Goal: Entertainment & Leisure: Browse casually

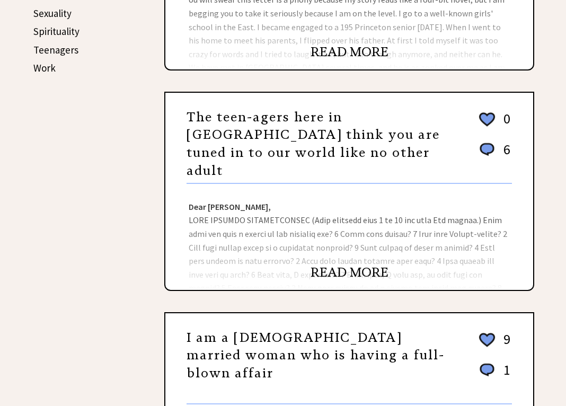
scroll to position [596, 0]
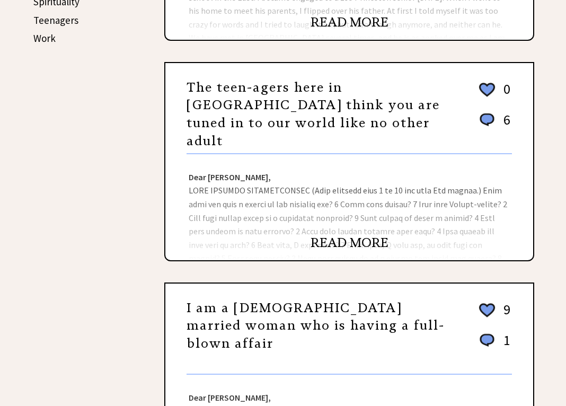
click at [370, 245] on link "READ MORE" at bounding box center [349, 243] width 78 height 16
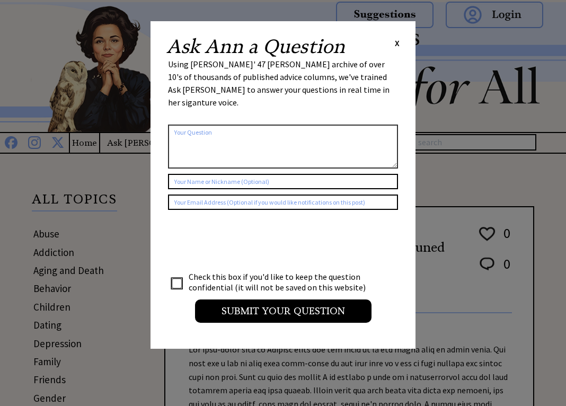
click at [394, 51] on div "Ask Ann a Question X" at bounding box center [282, 46] width 233 height 19
click at [395, 41] on span "X" at bounding box center [397, 43] width 5 height 11
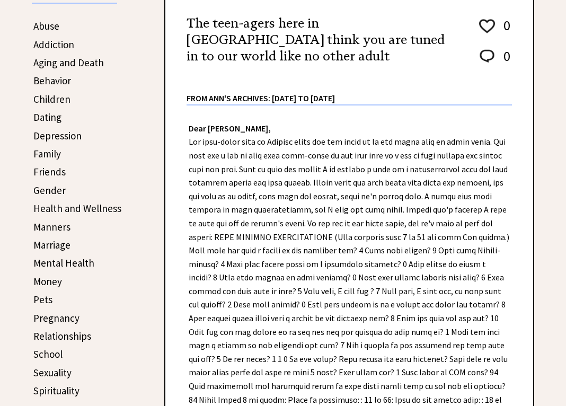
scroll to position [208, 0]
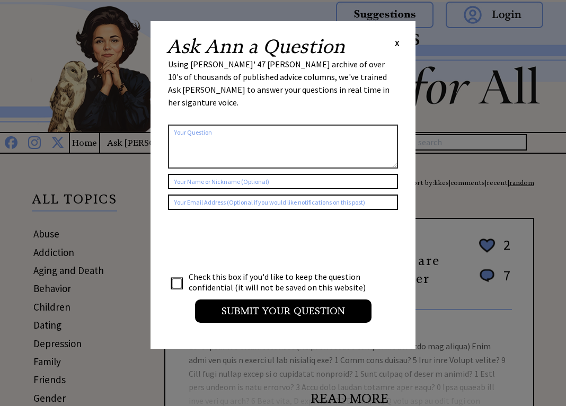
click at [397, 42] on span "X" at bounding box center [397, 43] width 5 height 11
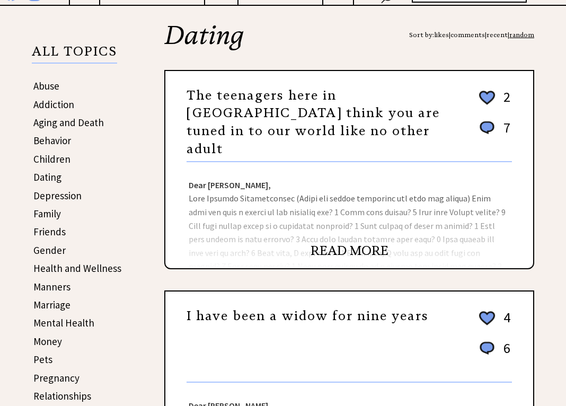
scroll to position [147, 0]
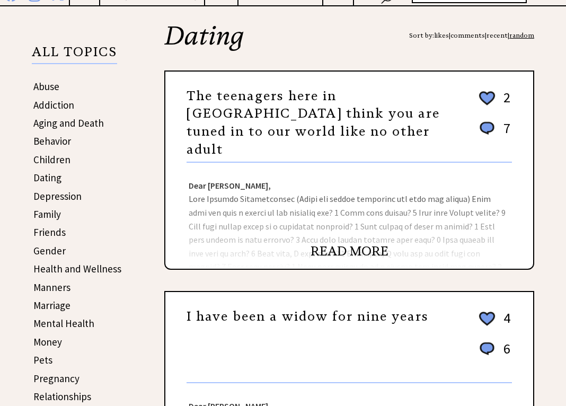
click at [353, 252] on link "READ MORE" at bounding box center [349, 251] width 78 height 16
